Goal: Task Accomplishment & Management: Use online tool/utility

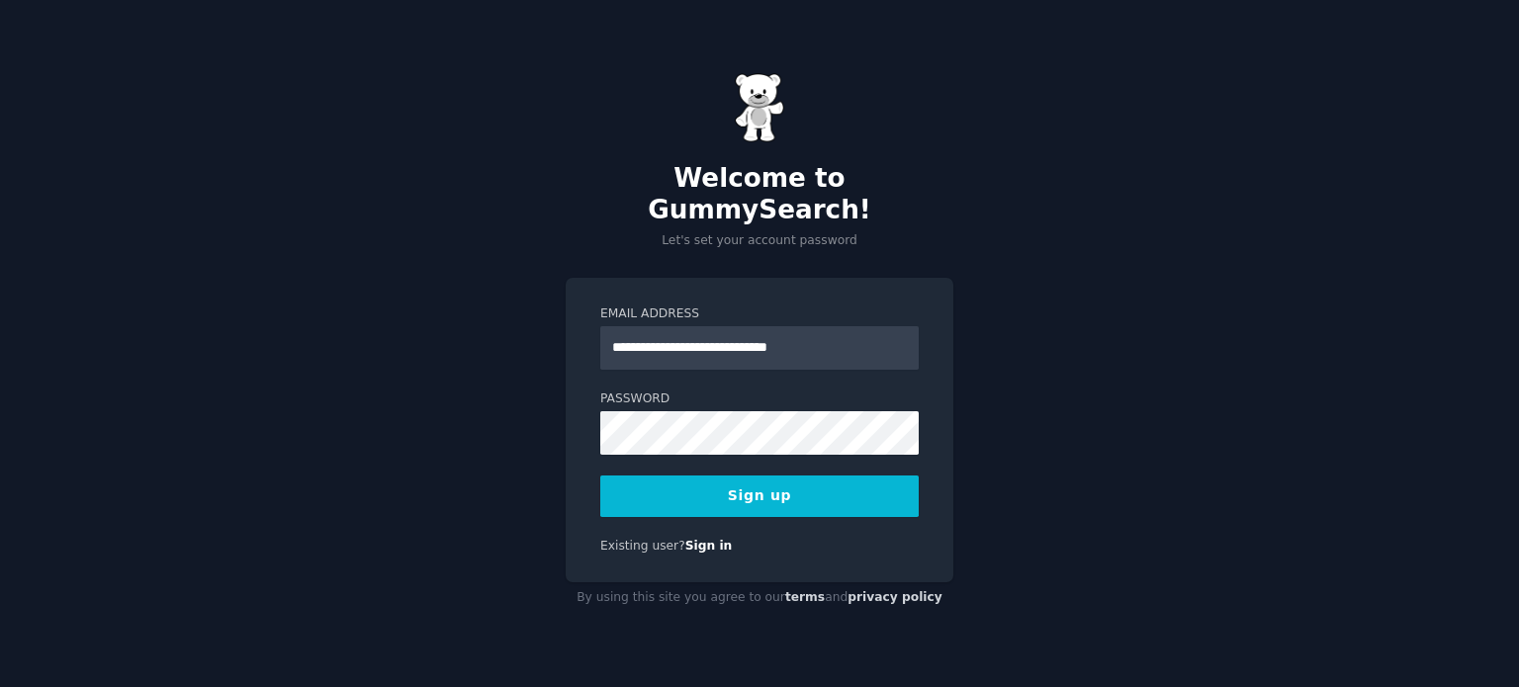
type input "**********"
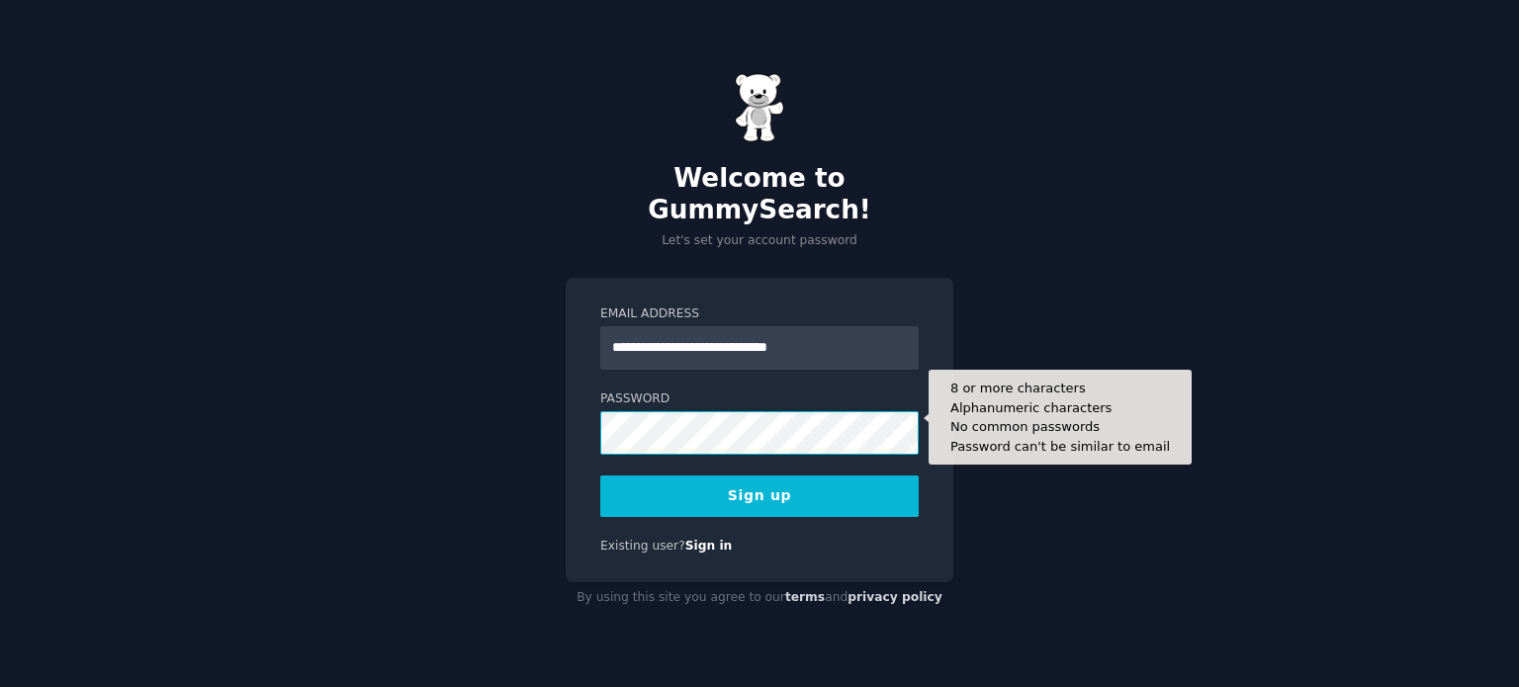
click at [600, 476] on button "Sign up" at bounding box center [759, 497] width 318 height 42
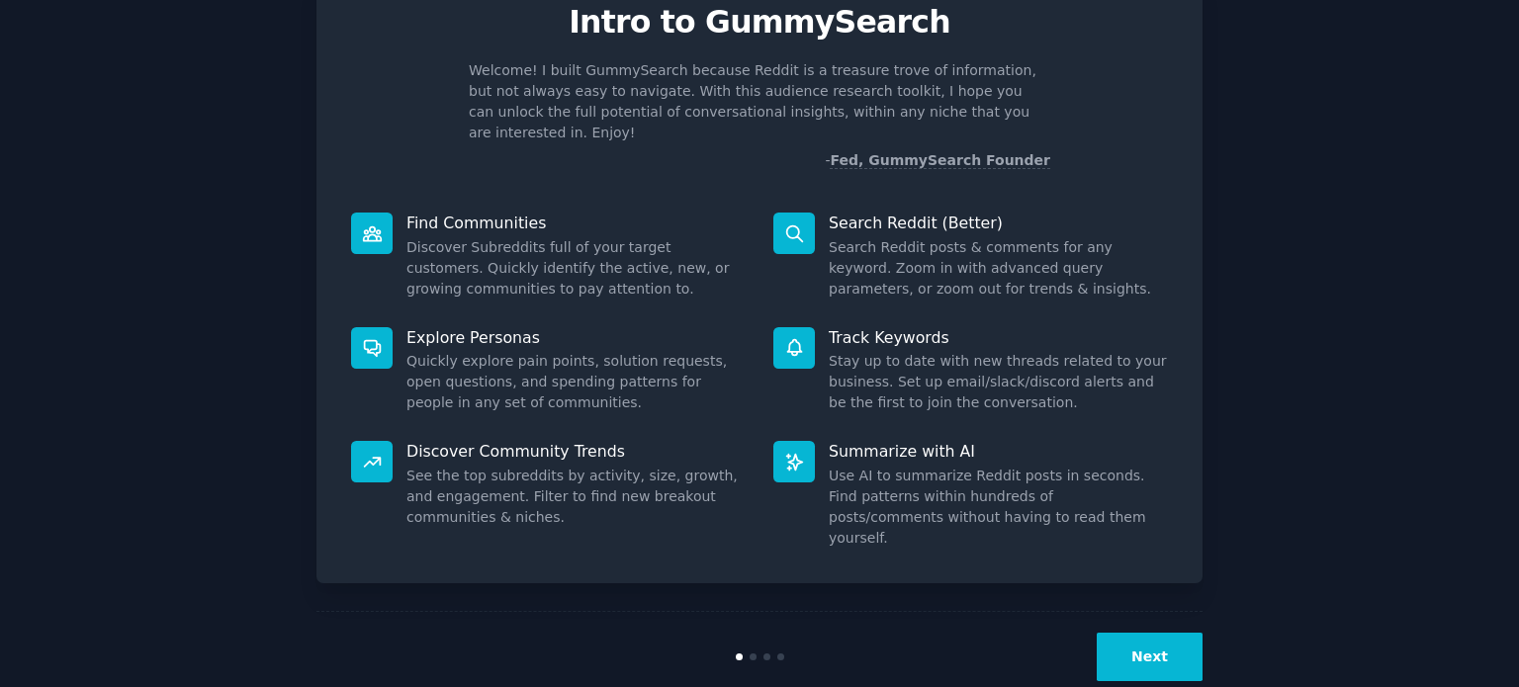
click at [1159, 633] on button "Next" at bounding box center [1150, 657] width 106 height 48
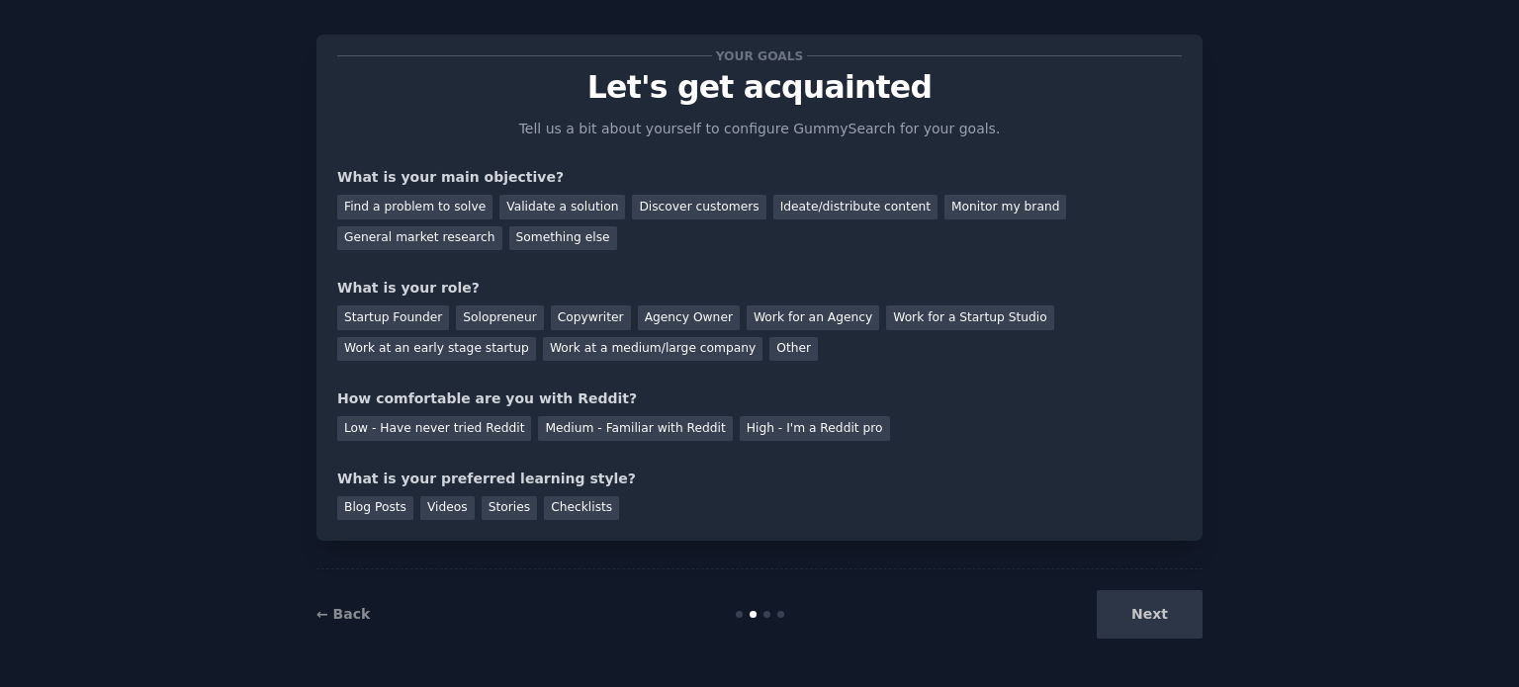
scroll to position [20, 0]
click at [1159, 615] on div "Next" at bounding box center [1055, 615] width 296 height 48
click at [523, 206] on div "Validate a solution" at bounding box center [562, 208] width 126 height 25
click at [502, 227] on div "General market research" at bounding box center [419, 239] width 165 height 25
click at [587, 206] on div "Validate a solution" at bounding box center [562, 208] width 126 height 25
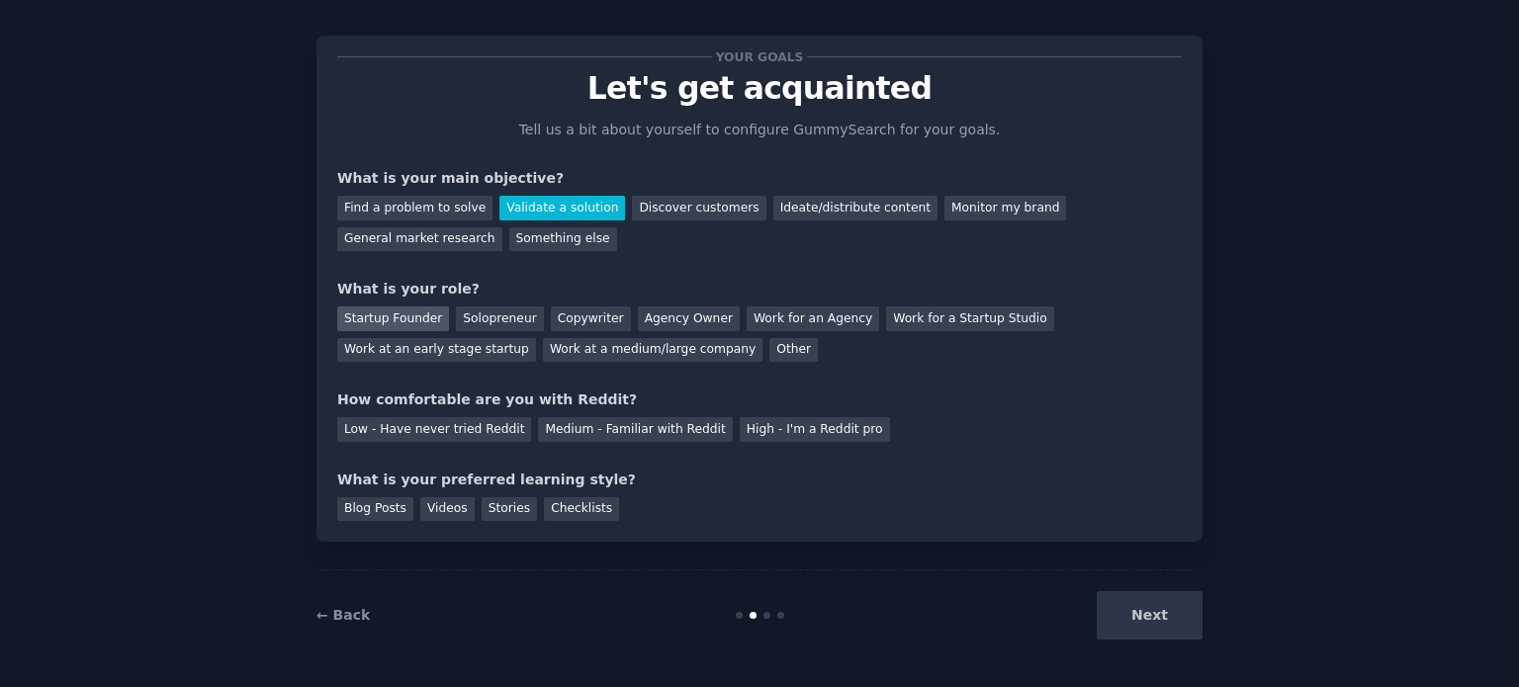
click at [388, 316] on div "Startup Founder" at bounding box center [393, 319] width 112 height 25
click at [447, 426] on div "Low - Have never tried Reddit" at bounding box center [434, 429] width 194 height 25
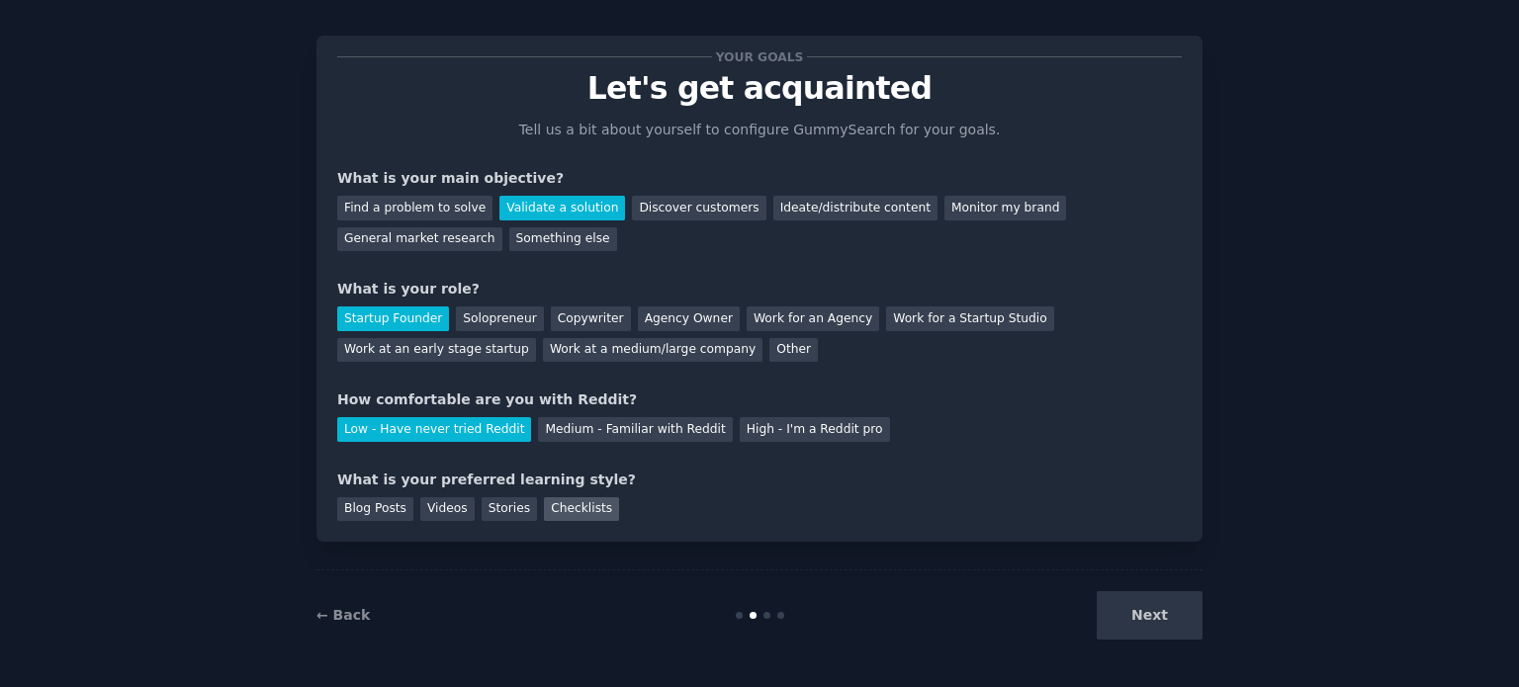
click at [554, 512] on div "Checklists" at bounding box center [581, 509] width 75 height 25
click at [1140, 615] on button "Next" at bounding box center [1150, 615] width 106 height 48
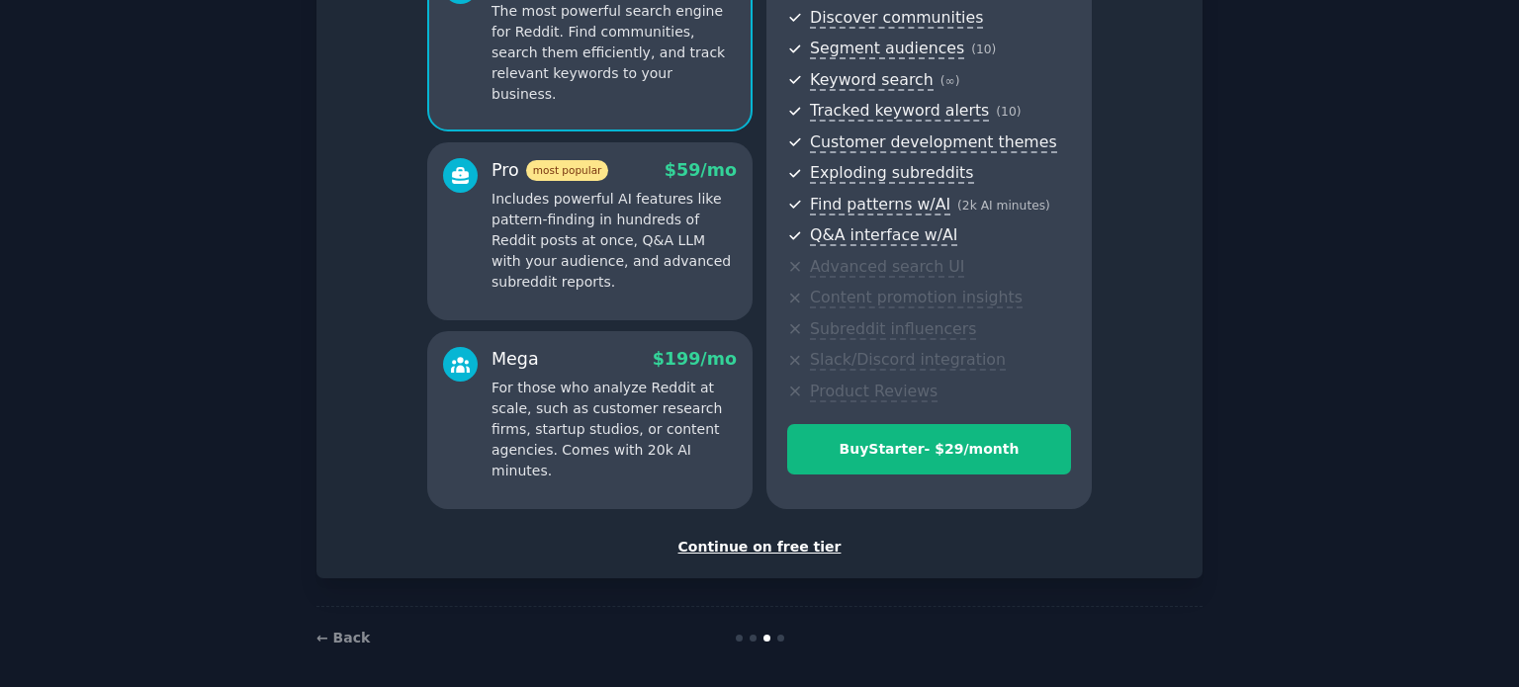
scroll to position [232, 0]
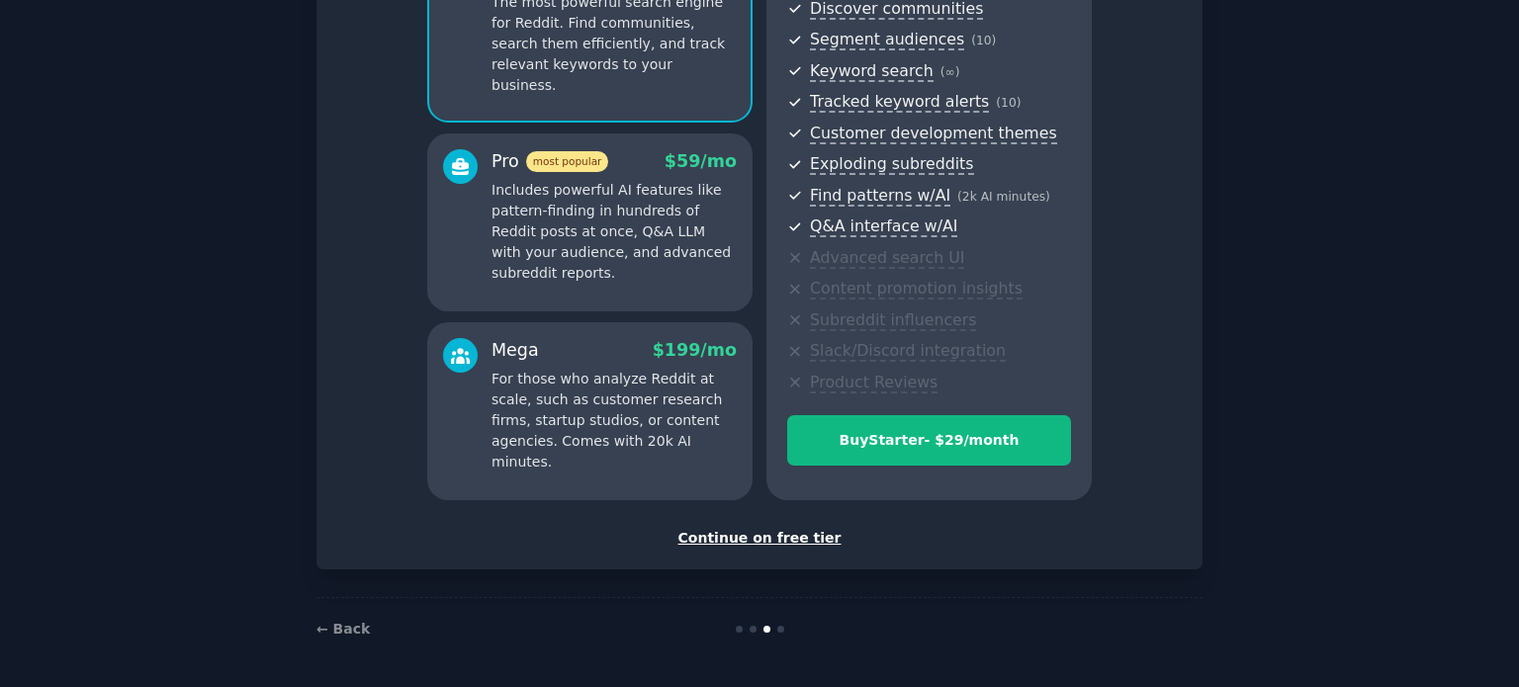
click at [787, 541] on div "Continue on free tier" at bounding box center [759, 538] width 845 height 21
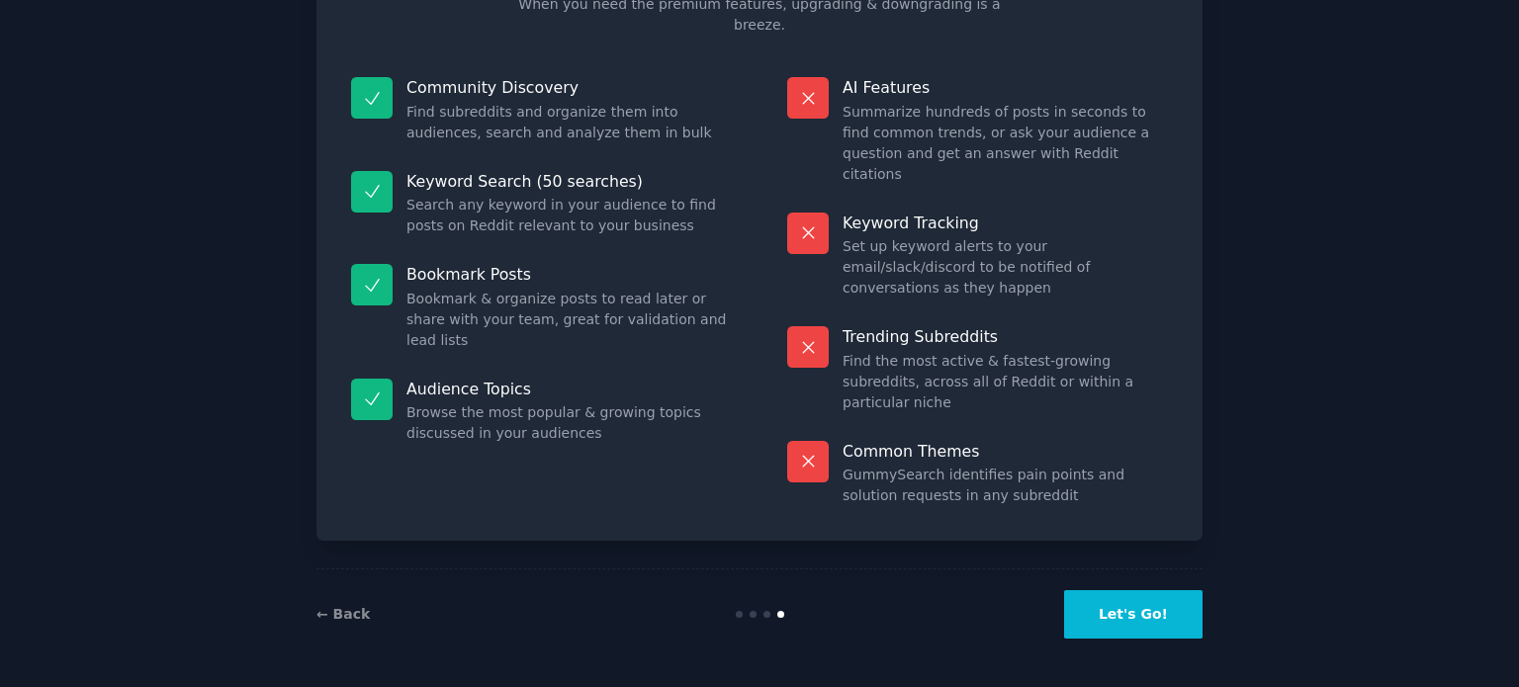
scroll to position [82, 0]
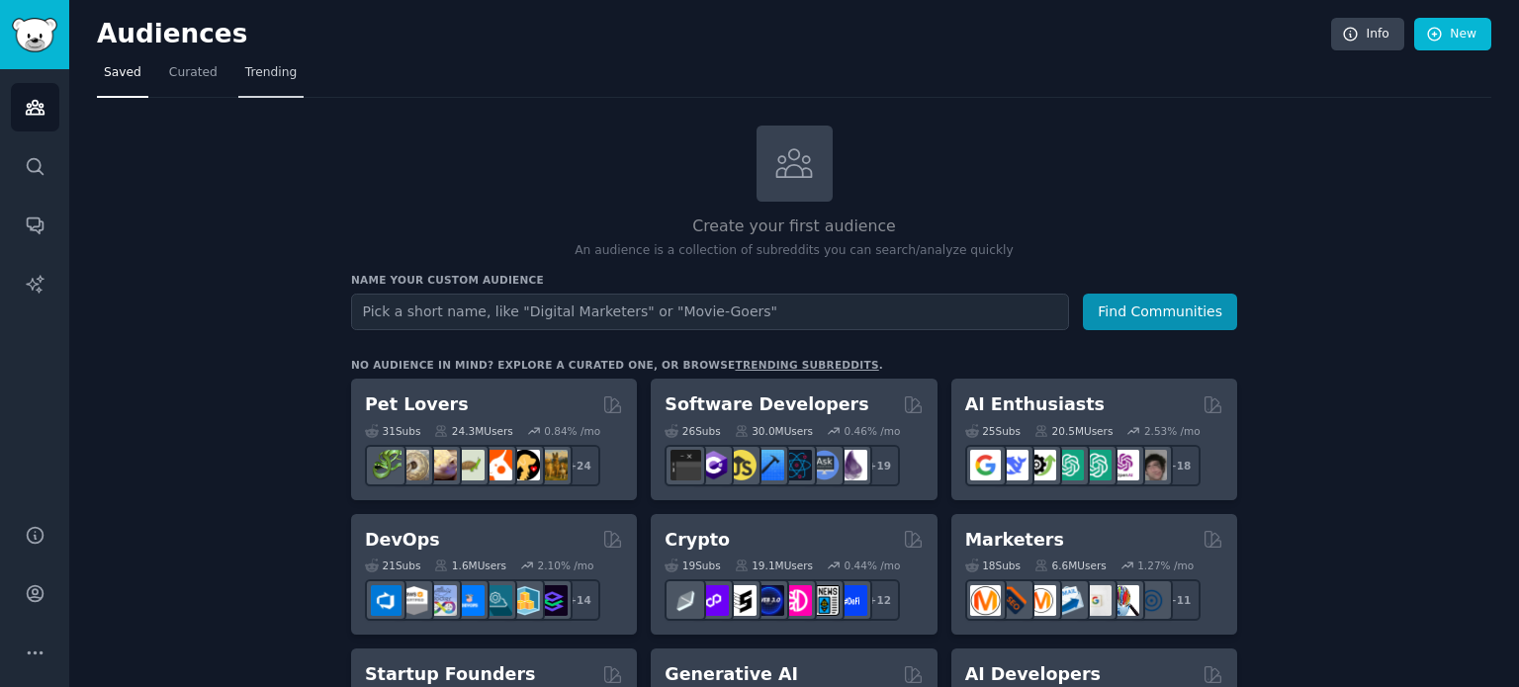
click at [255, 65] on span "Trending" at bounding box center [270, 73] width 51 height 18
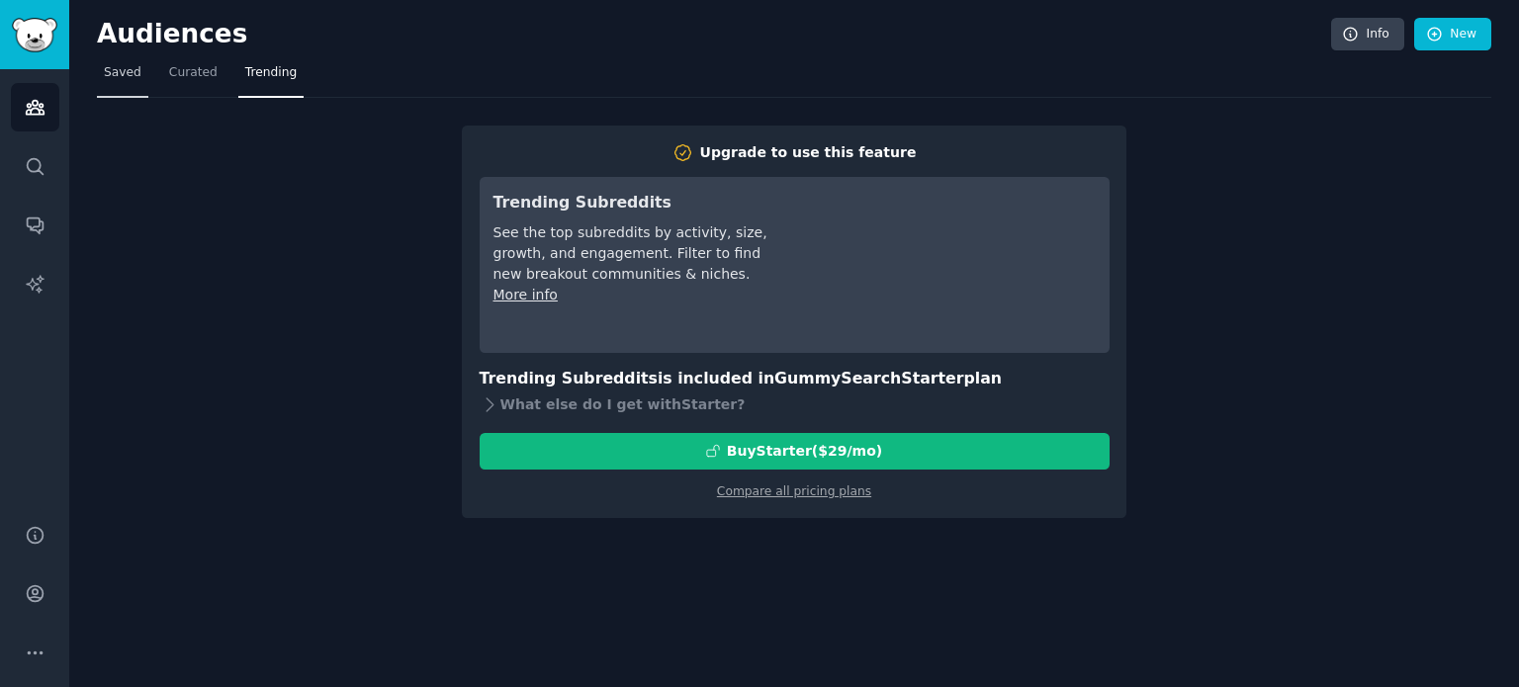
click at [117, 70] on span "Saved" at bounding box center [123, 73] width 38 height 18
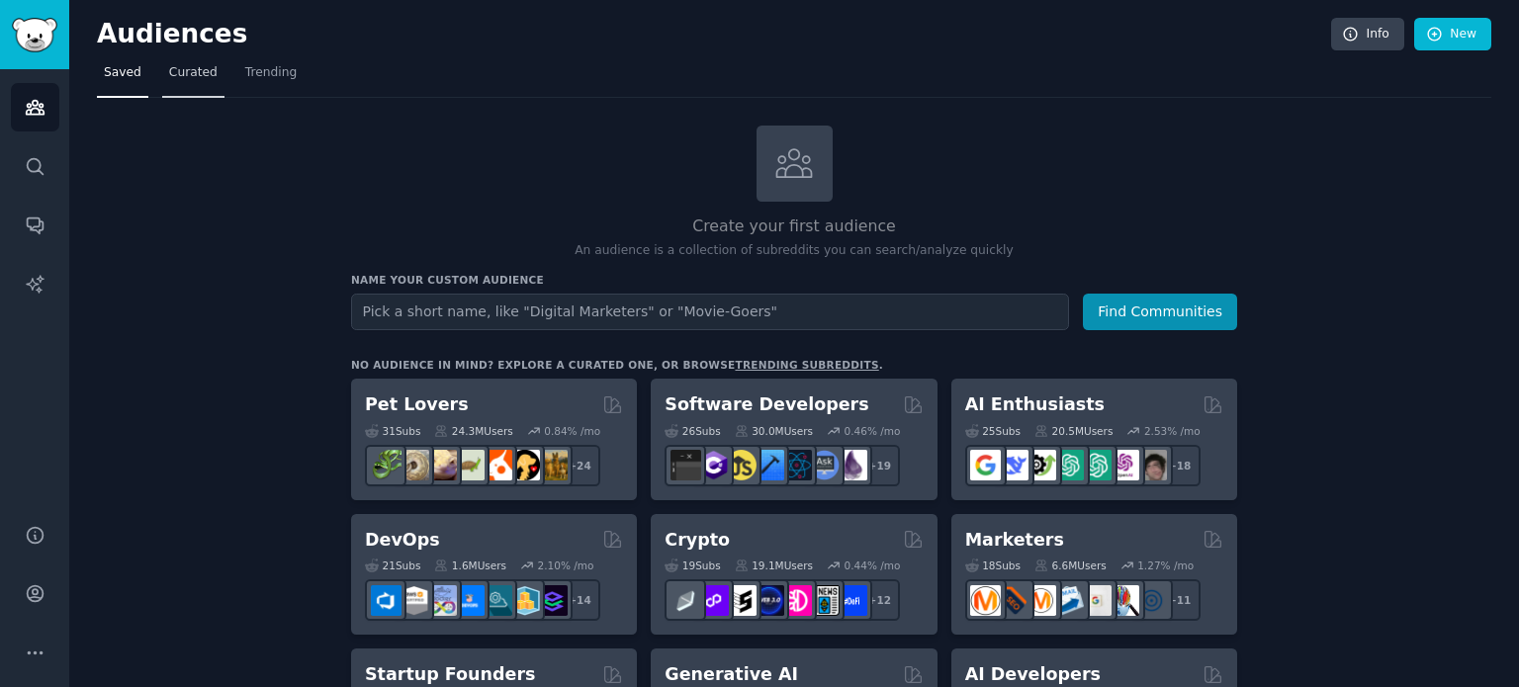
click at [169, 66] on span "Curated" at bounding box center [193, 73] width 48 height 18
